Goal: Task Accomplishment & Management: Manage account settings

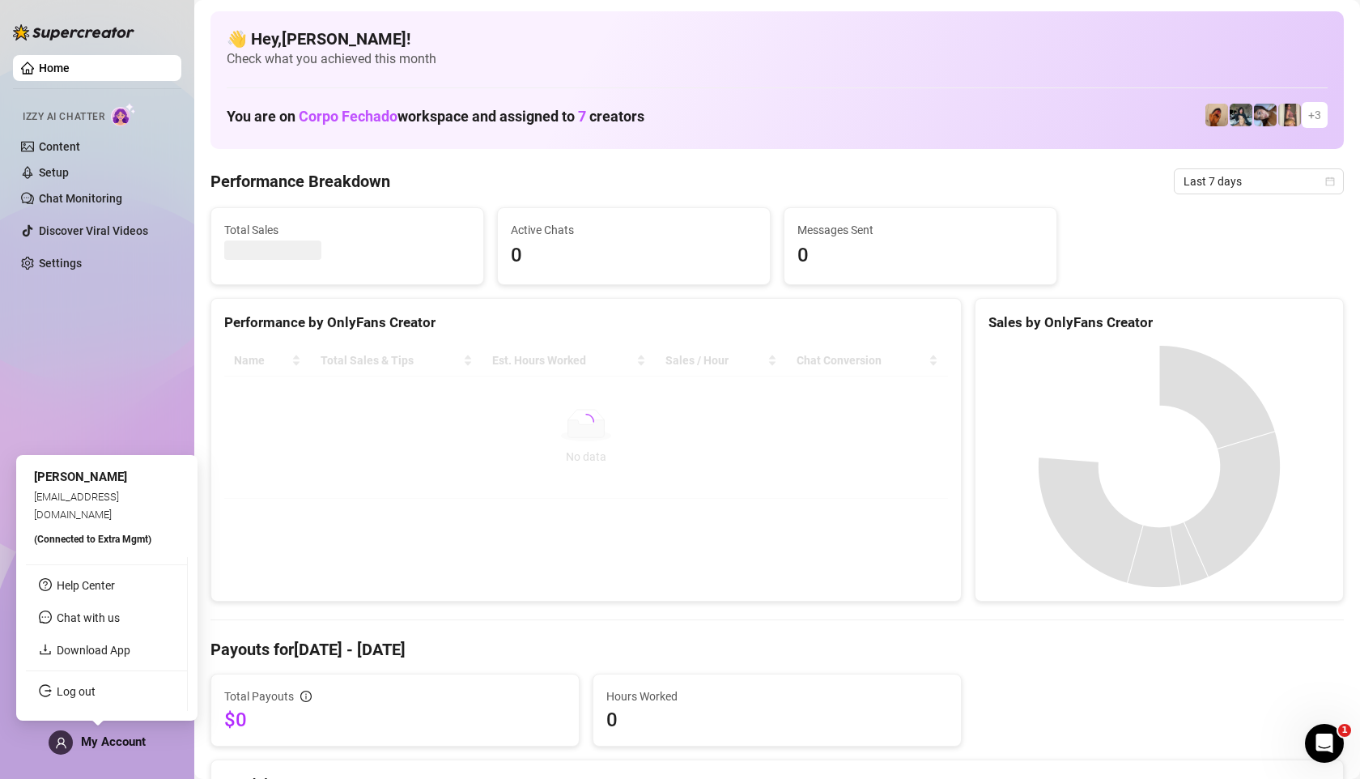
click at [75, 745] on div "My Account" at bounding box center [97, 742] width 97 height 24
click at [79, 688] on link "Log out" at bounding box center [72, 691] width 39 height 13
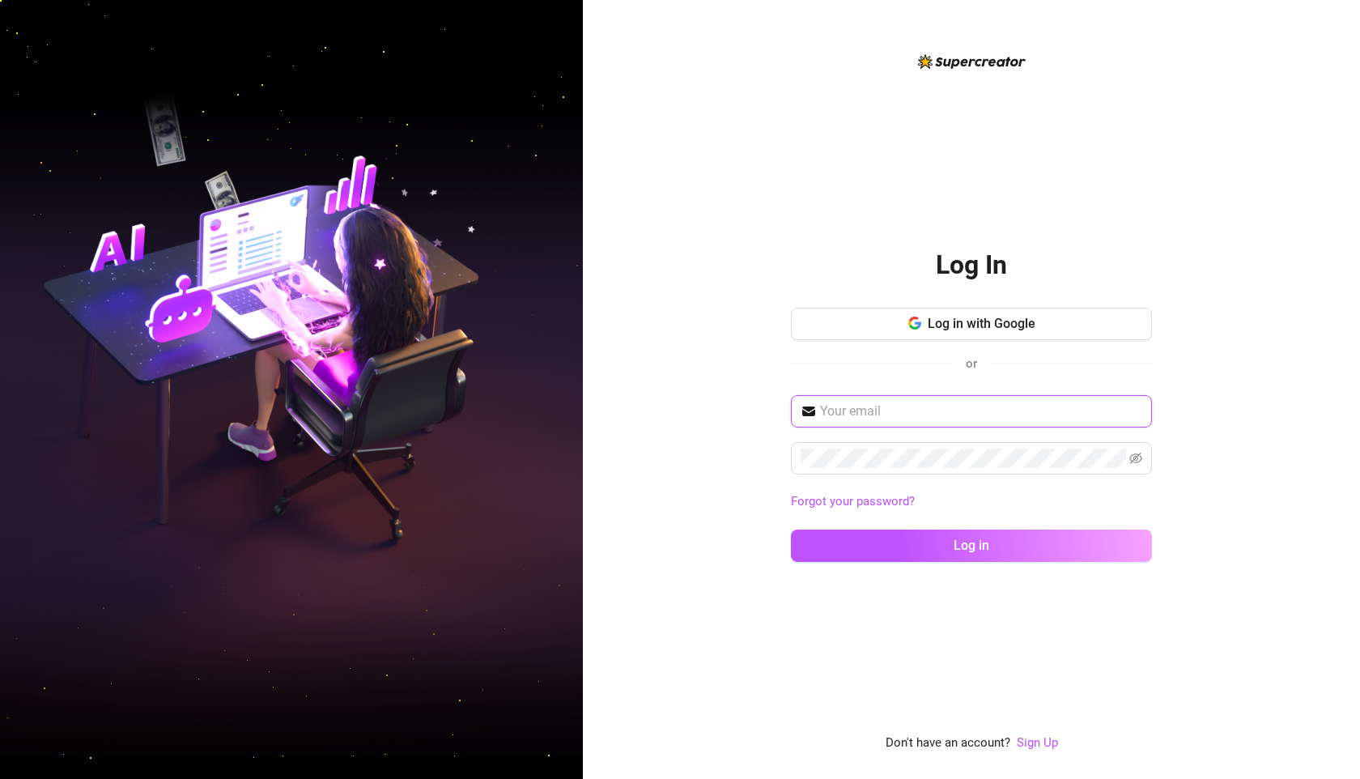
type input "[EMAIL_ADDRESS][DOMAIN_NAME]"
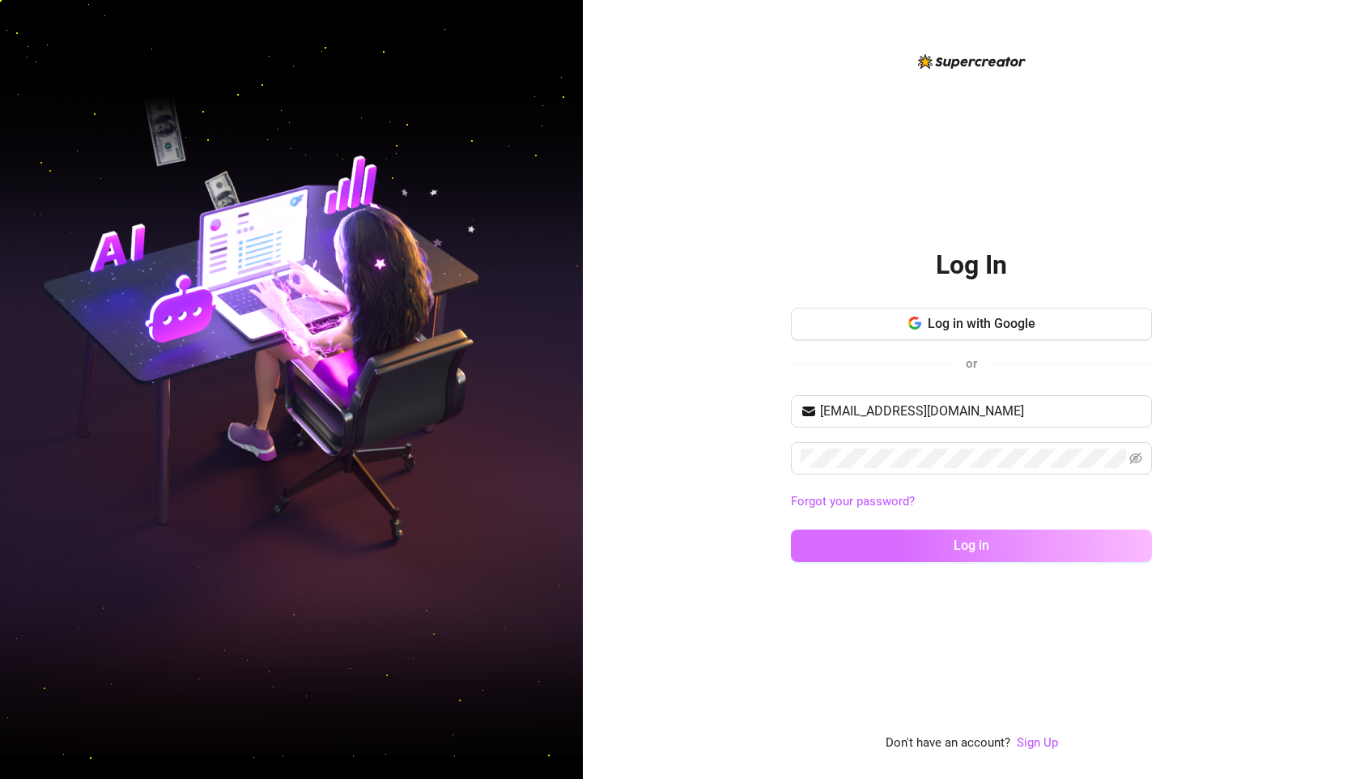
click at [892, 547] on button "Log in" at bounding box center [971, 545] width 361 height 32
